Goal: Go to known website: Access a specific website the user already knows

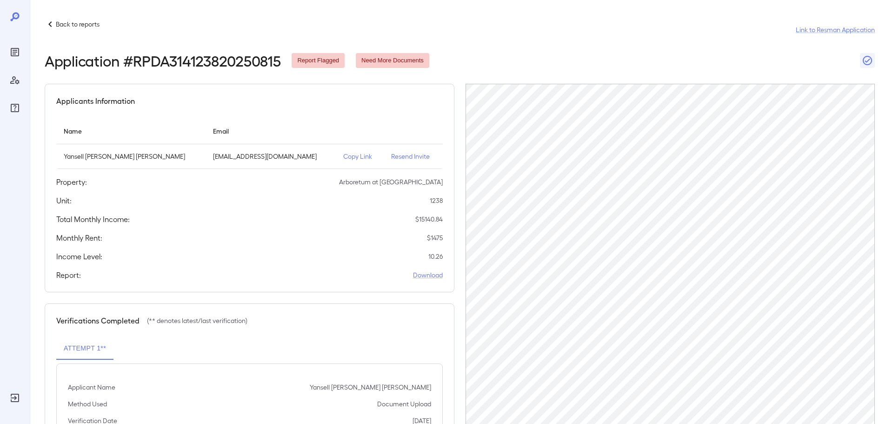
click at [87, 27] on p "Back to reports" at bounding box center [78, 24] width 44 height 9
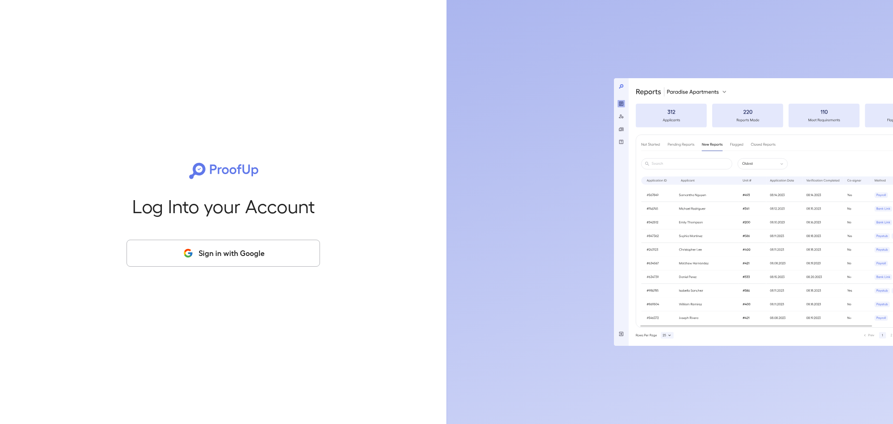
click at [201, 255] on button "Sign in with Google" at bounding box center [223, 253] width 193 height 27
